Goal: Information Seeking & Learning: Learn about a topic

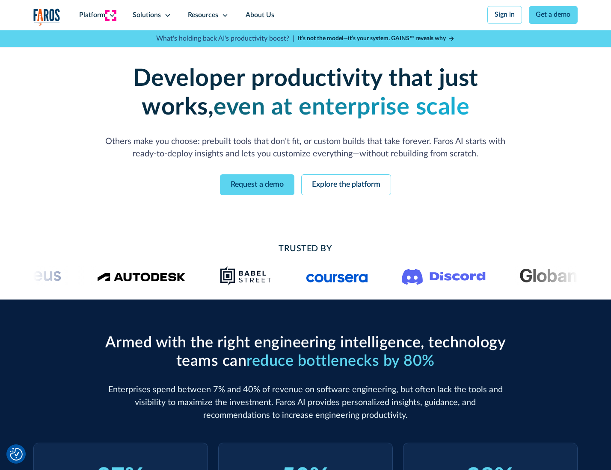
click at [111, 15] on icon at bounding box center [112, 15] width 7 height 7
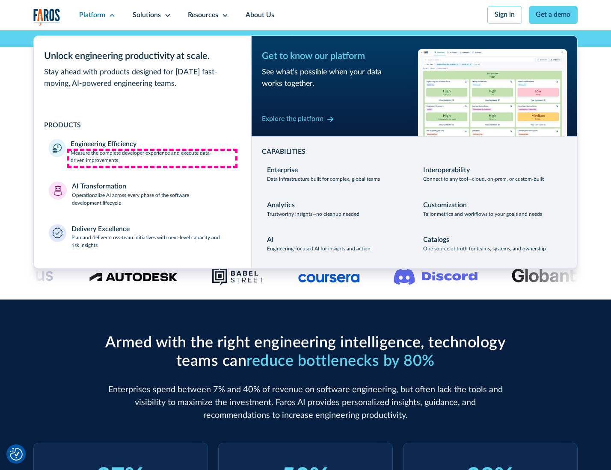
click at [152, 158] on p "Measure the complete developer experience and execute data-driven improvements" at bounding box center [153, 157] width 165 height 15
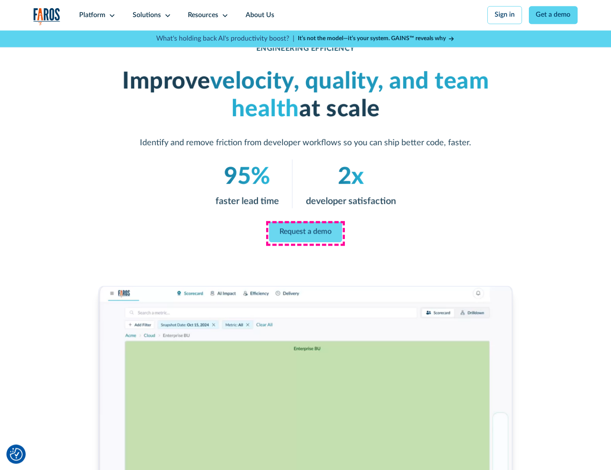
click at [305, 233] on link "Request a demo" at bounding box center [305, 232] width 73 height 21
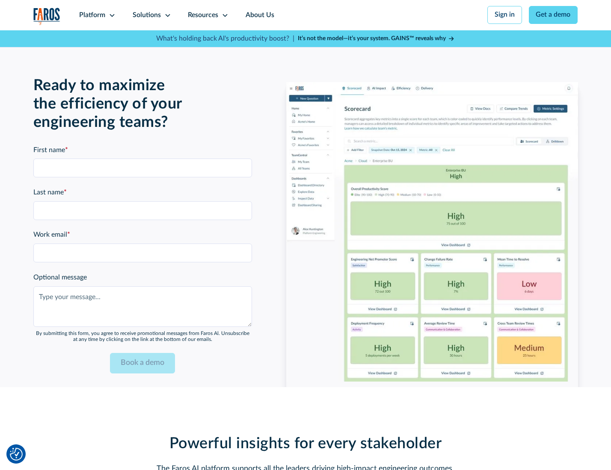
scroll to position [1861, 0]
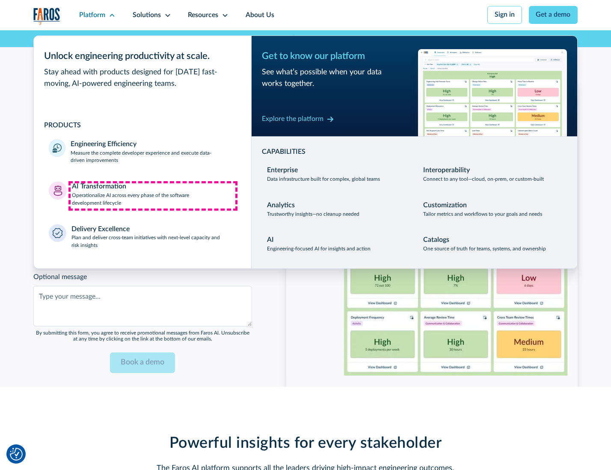
click at [153, 196] on p "Operationalize AI across every phase of the software development lifecycle" at bounding box center [154, 199] width 164 height 15
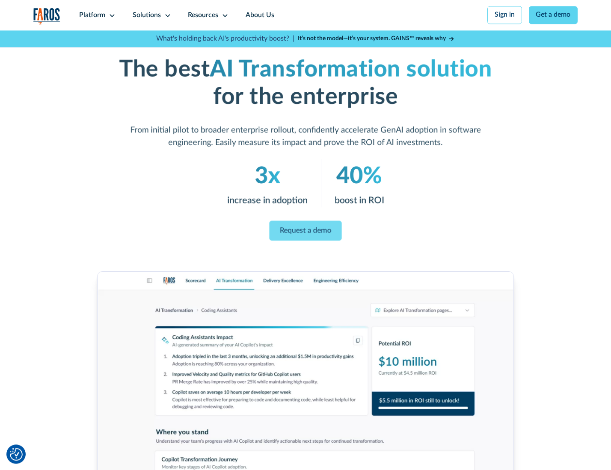
click at [305, 232] on link "Request a demo" at bounding box center [305, 231] width 72 height 20
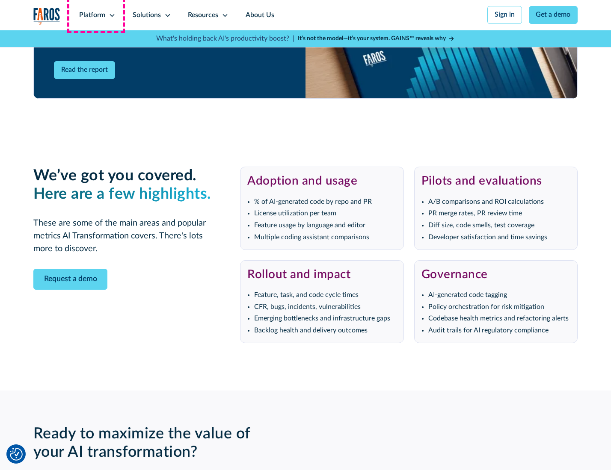
click at [96, 15] on div "Platform" at bounding box center [92, 15] width 26 height 10
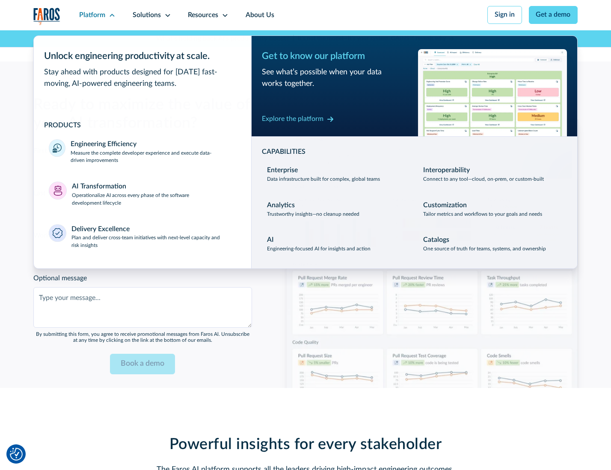
scroll to position [2067, 0]
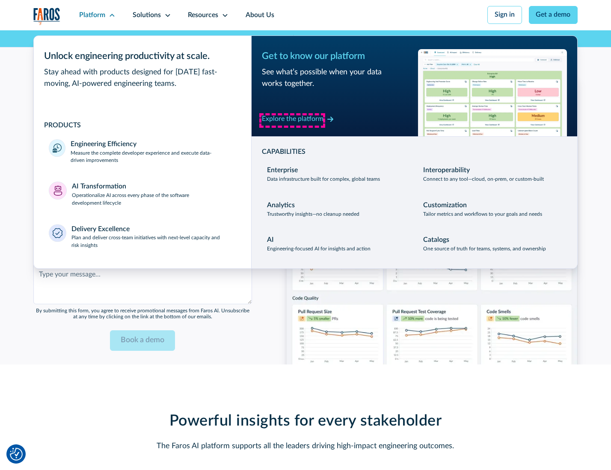
click at [292, 120] on div "Explore the platform" at bounding box center [293, 119] width 62 height 10
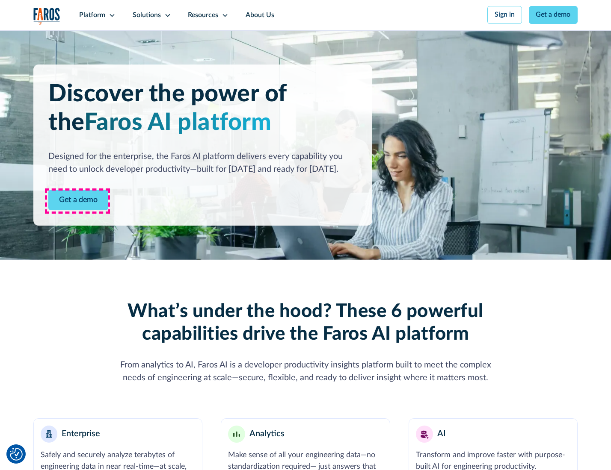
click at [77, 201] on link "Get a demo" at bounding box center [78, 200] width 60 height 21
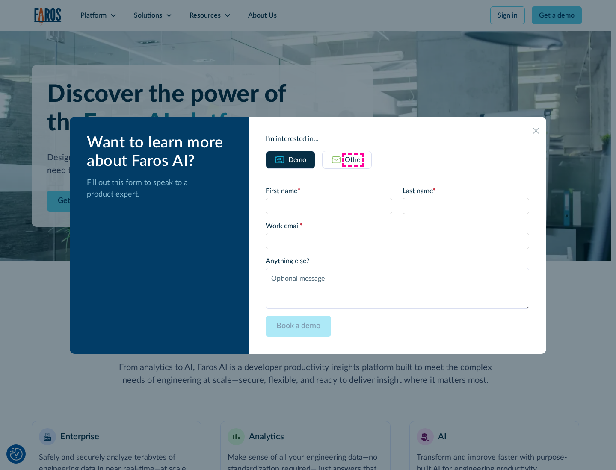
click at [353, 159] on div "Other" at bounding box center [354, 160] width 18 height 10
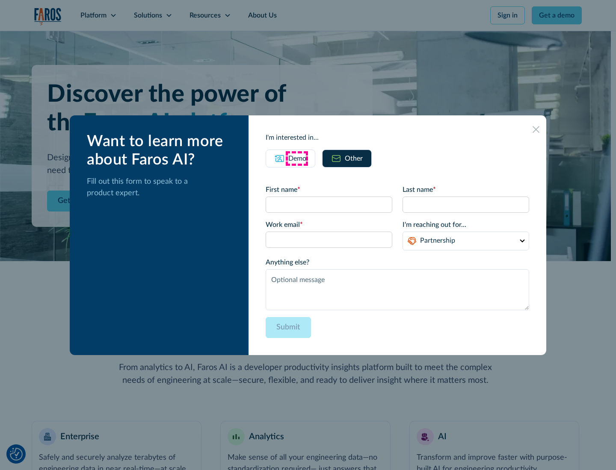
click at [296, 158] on div "Demo" at bounding box center [297, 158] width 18 height 10
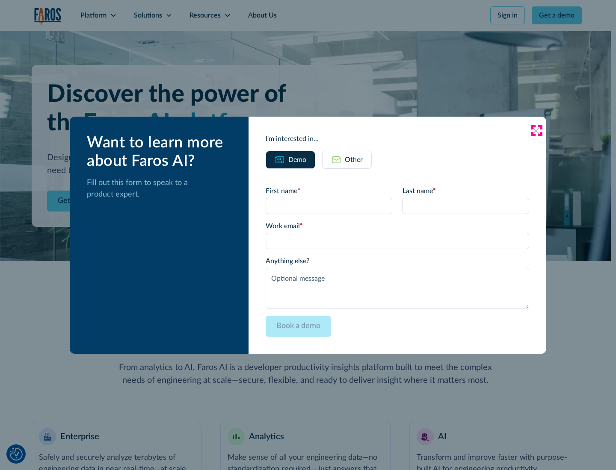
click at [536, 130] on icon at bounding box center [535, 130] width 7 height 7
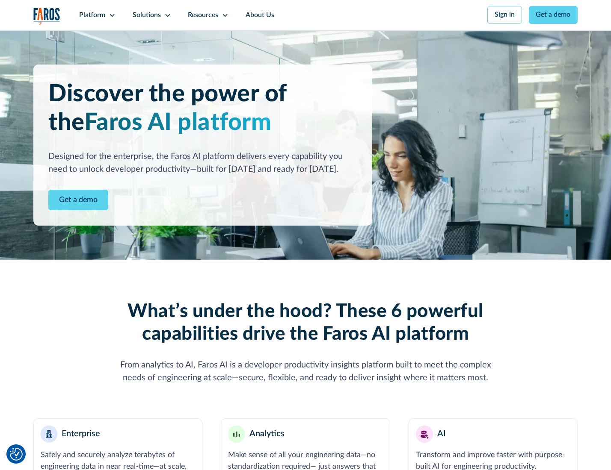
click at [111, 15] on icon at bounding box center [112, 15] width 7 height 7
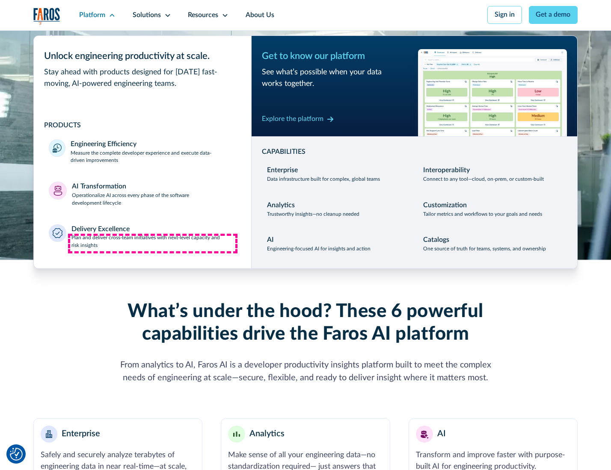
click at [153, 244] on p "Plan and deliver cross-team initiatives with next-level capacity and risk insig…" at bounding box center [153, 241] width 165 height 15
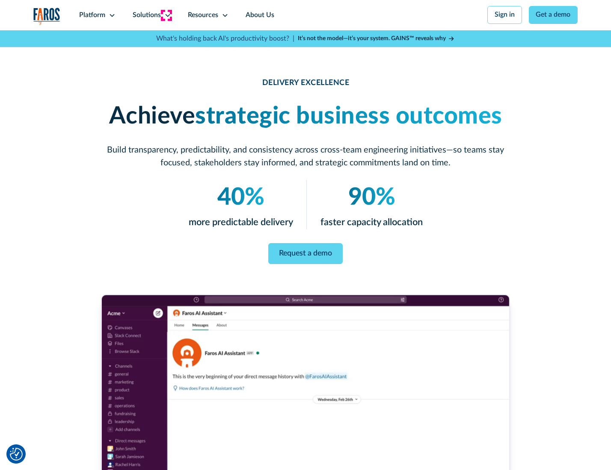
click at [166, 15] on icon at bounding box center [167, 15] width 7 height 7
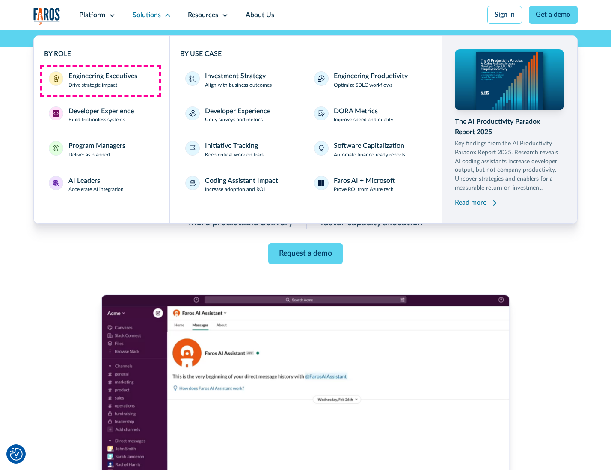
click at [100, 81] on div "Engineering Executives" at bounding box center [102, 76] width 69 height 10
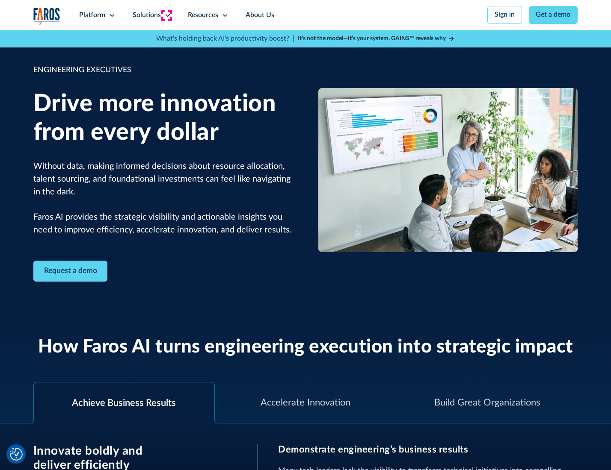
click at [166, 15] on icon at bounding box center [167, 15] width 7 height 7
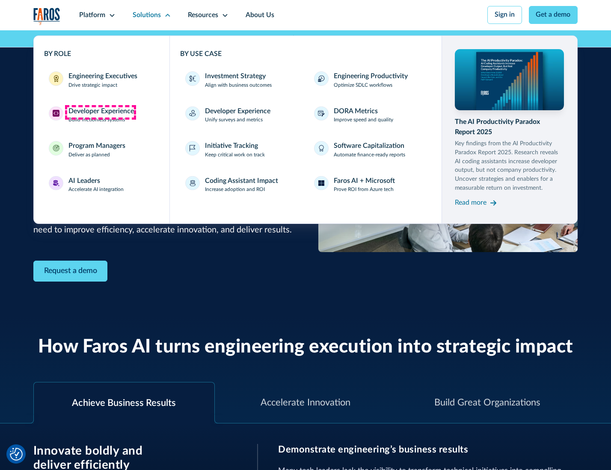
click at [100, 112] on div "Developer Experience" at bounding box center [100, 111] width 65 height 10
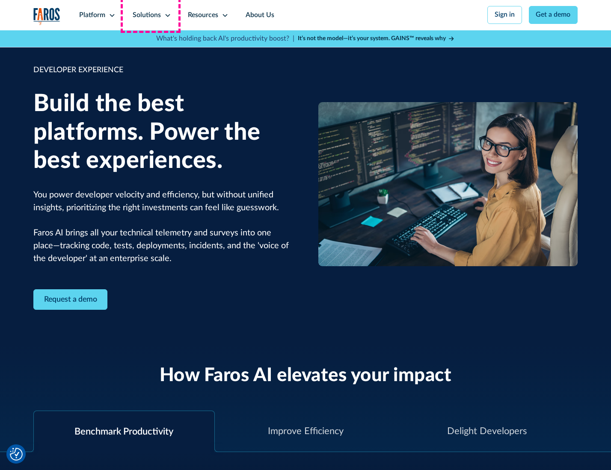
click at [151, 15] on div "Solutions" at bounding box center [147, 15] width 28 height 10
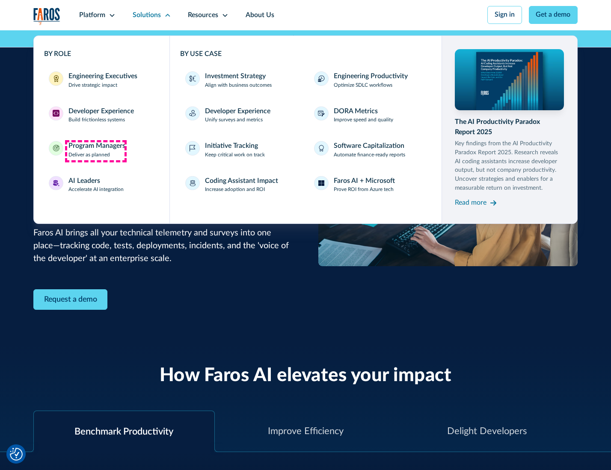
click at [95, 151] on div "Program Managers" at bounding box center [96, 146] width 57 height 10
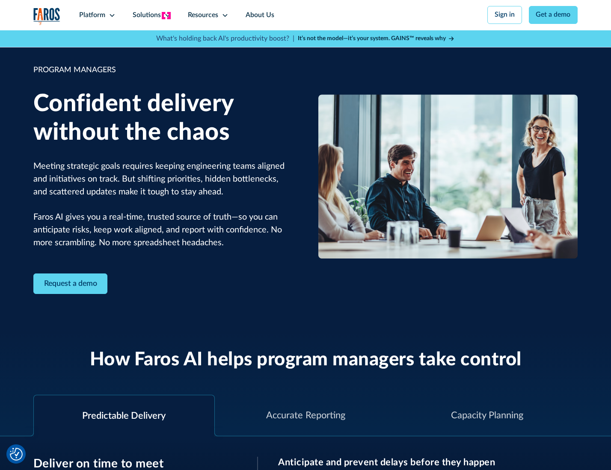
click at [166, 15] on icon at bounding box center [167, 15] width 7 height 7
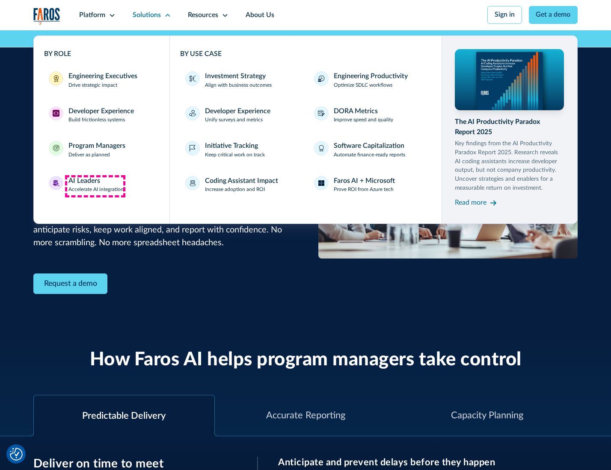
click at [95, 186] on div "AI Leaders" at bounding box center [84, 181] width 32 height 10
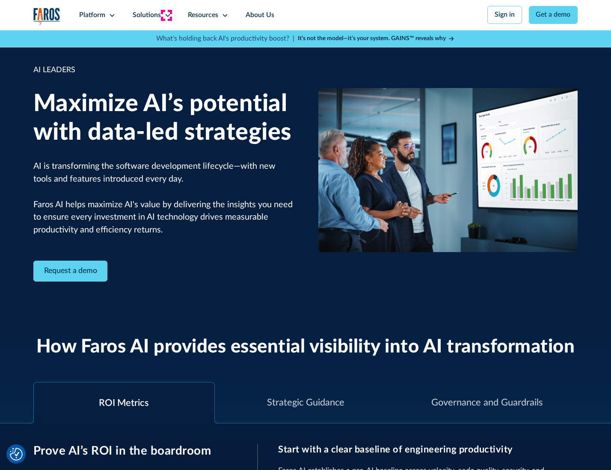
click at [166, 15] on icon at bounding box center [167, 15] width 7 height 7
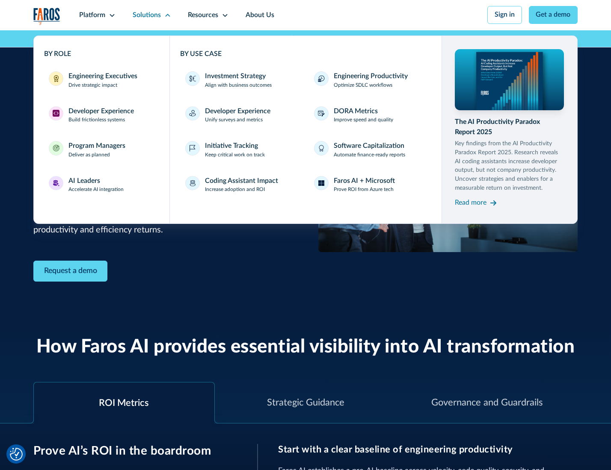
click at [234, 77] on div "Investment Strategy" at bounding box center [235, 76] width 61 height 10
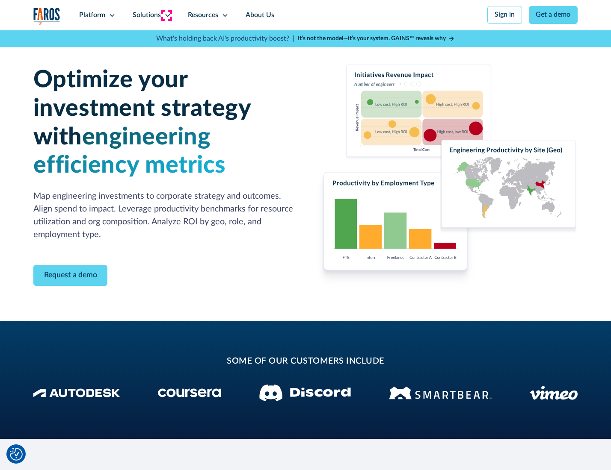
click at [166, 15] on icon at bounding box center [167, 15] width 7 height 7
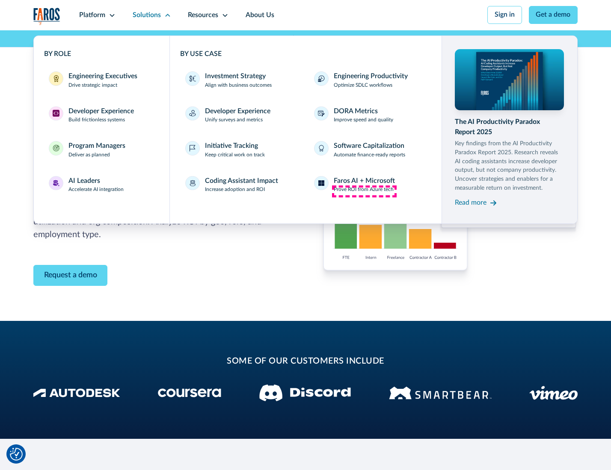
click at [364, 191] on p "Prove ROI from Azure tech" at bounding box center [364, 190] width 60 height 8
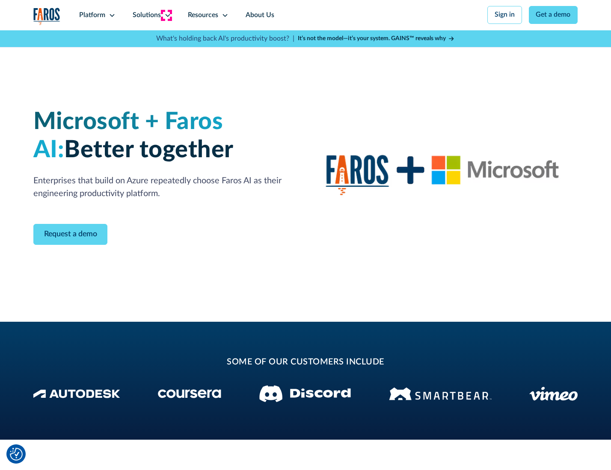
click at [166, 15] on icon at bounding box center [167, 15] width 7 height 7
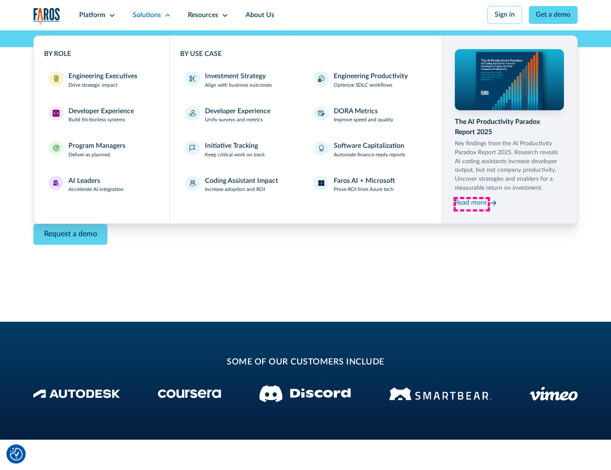
click at [471, 204] on div "Read more" at bounding box center [471, 203] width 32 height 10
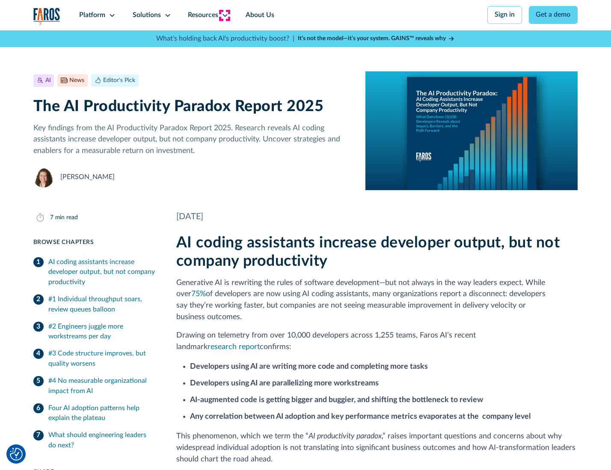
click at [224, 15] on icon at bounding box center [224, 15] width 7 height 7
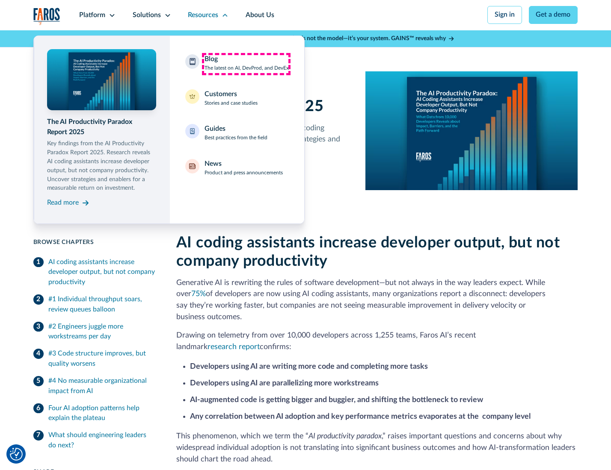
click at [246, 64] on div "Blog The latest on AI, DevProd, and DevEx" at bounding box center [246, 63] width 84 height 18
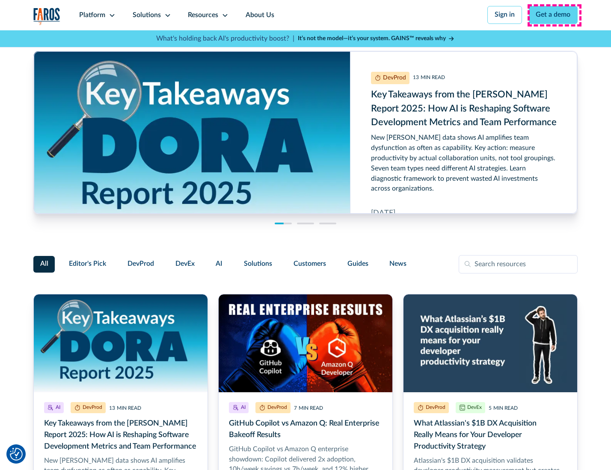
click at [554, 15] on link "Get a demo" at bounding box center [552, 15] width 49 height 18
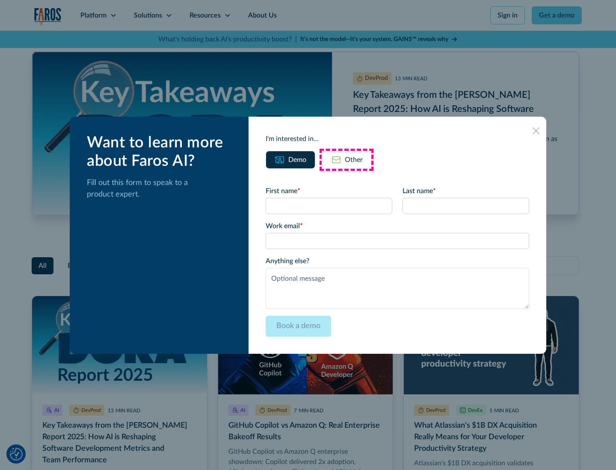
click at [346, 159] on div "Other" at bounding box center [354, 160] width 18 height 10
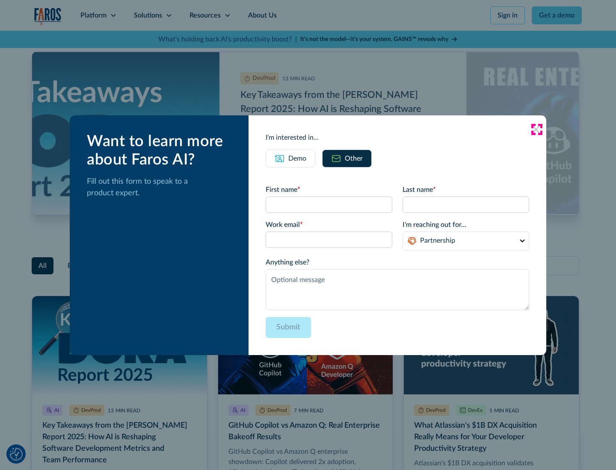
click at [536, 129] on icon at bounding box center [535, 129] width 7 height 7
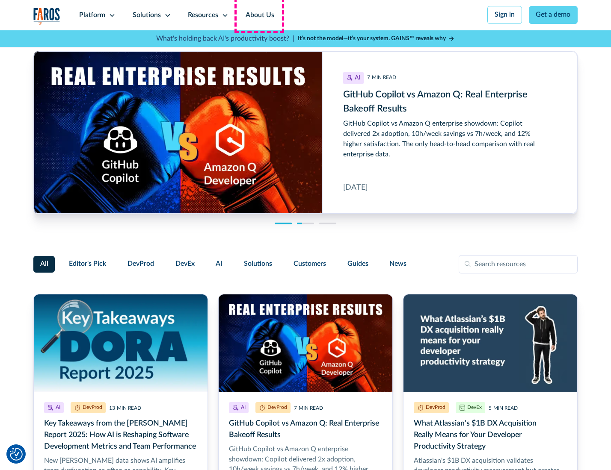
click at [259, 15] on link "About Us" at bounding box center [260, 15] width 46 height 30
